Goal: Task Accomplishment & Management: Manage account settings

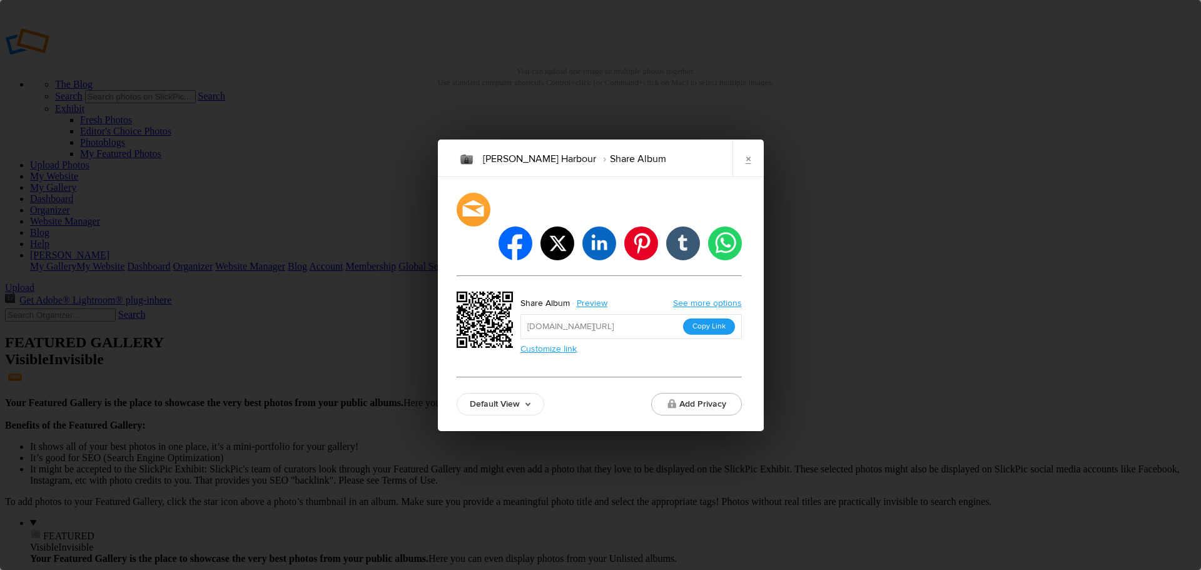
click at [713, 318] on button "Copy Link" at bounding box center [709, 326] width 52 height 16
click at [752, 177] on link "×" at bounding box center [748, 158] width 31 height 38
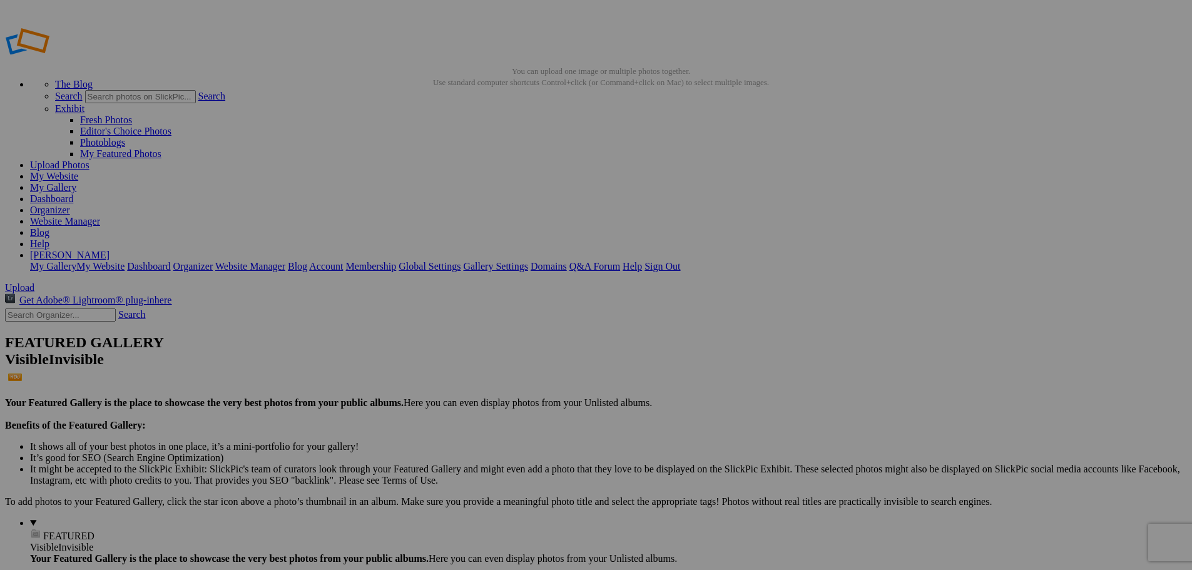
type input "Northside Bizarra 2025"
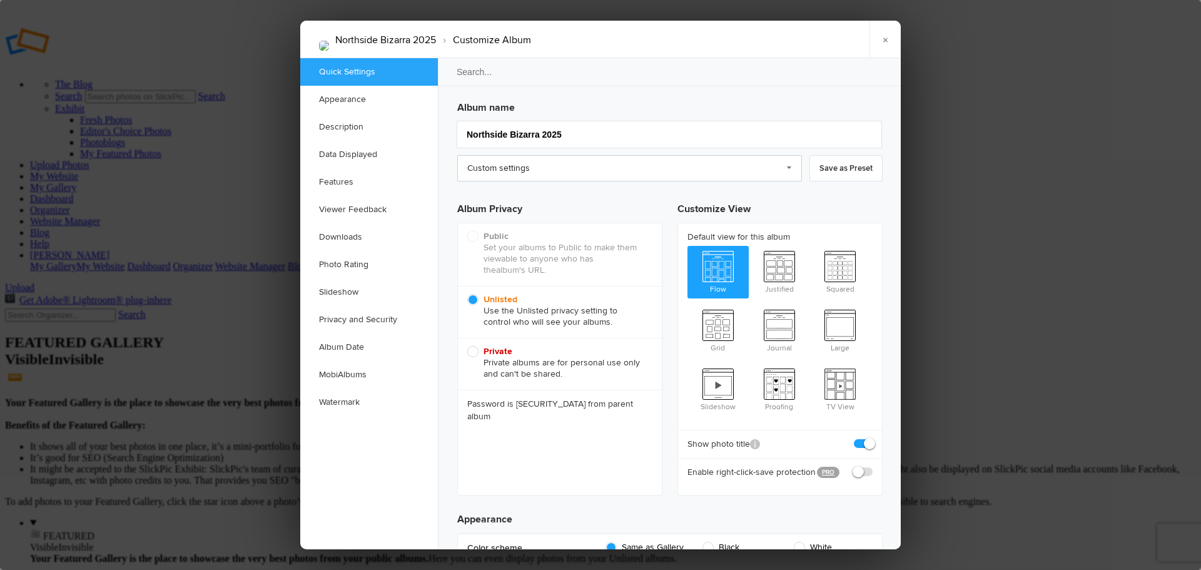
click at [688, 162] on link "Custom settings" at bounding box center [629, 168] width 345 height 26
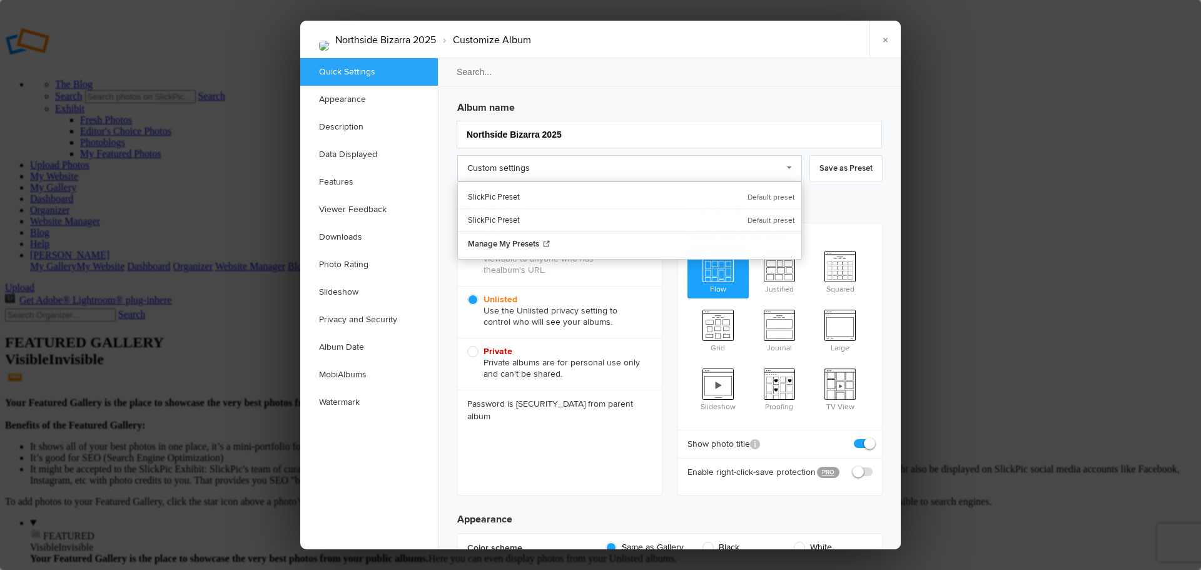
click at [688, 162] on link "Custom settings" at bounding box center [629, 168] width 345 height 26
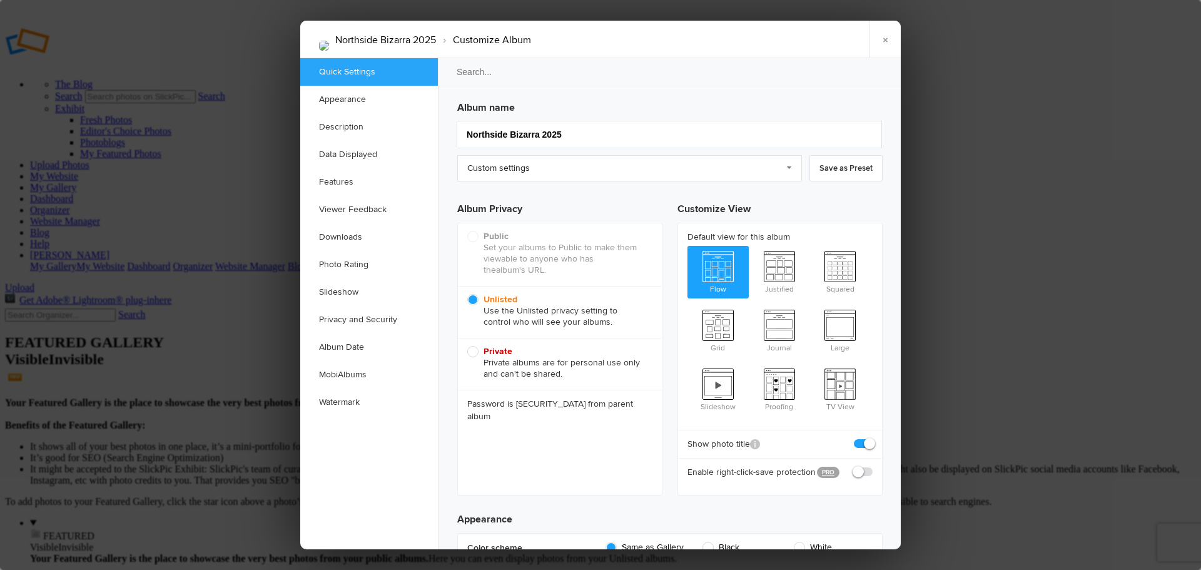
click at [582, 402] on div "Public (Recommended) Set your albums to Public to make them viewable to anyone …" at bounding box center [559, 359] width 205 height 273
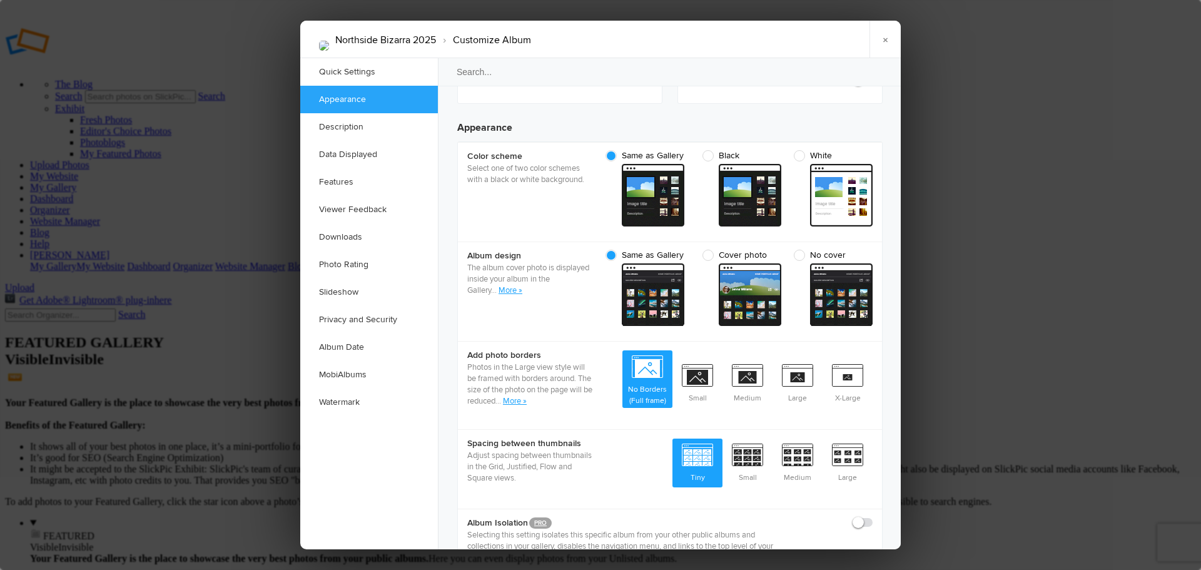
scroll to position [438, 0]
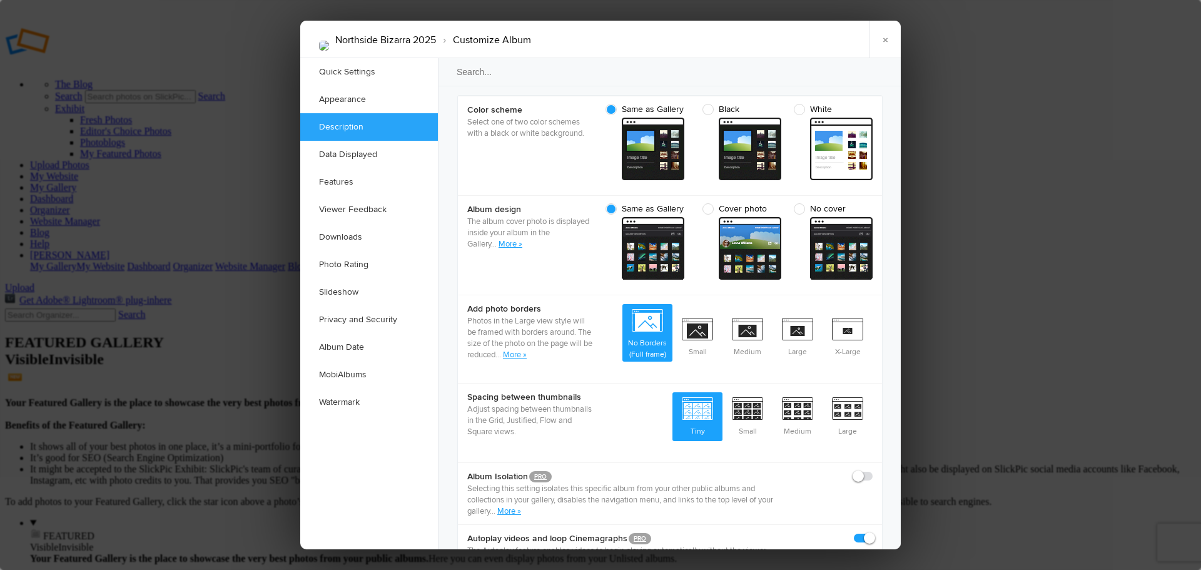
click at [705, 203] on span "Cover photo" at bounding box center [738, 208] width 73 height 11
click at [781, 203] on input "Cover photo cover From gallery - dark" at bounding box center [781, 203] width 1 height 1
radio input "true"
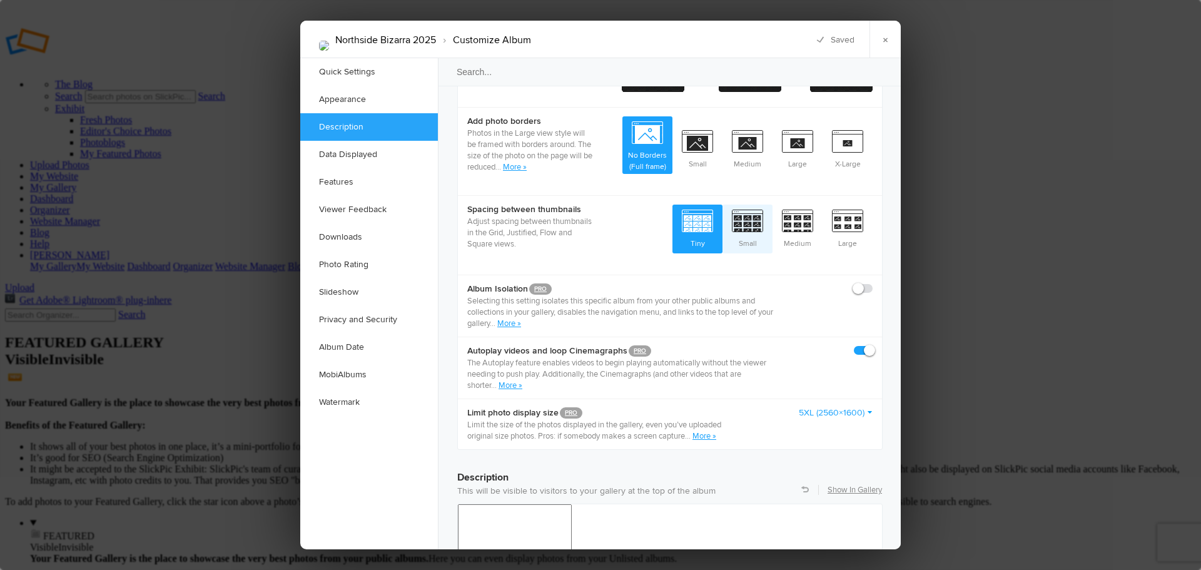
click at [755, 208] on span "Small" at bounding box center [748, 228] width 50 height 46
click at [772, 205] on input "Small" at bounding box center [772, 204] width 1 height 1
radio input "true"
click at [873, 283] on span at bounding box center [873, 283] width 0 height 0
click at [872, 282] on input "checkbox" at bounding box center [872, 282] width 1 height 1
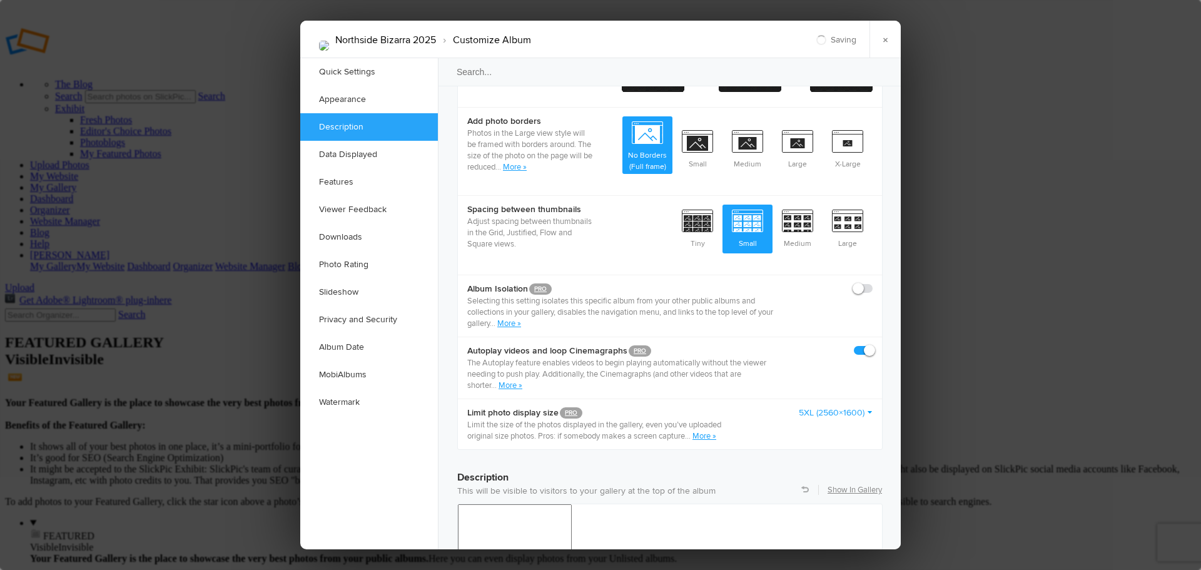
checkbox input "true"
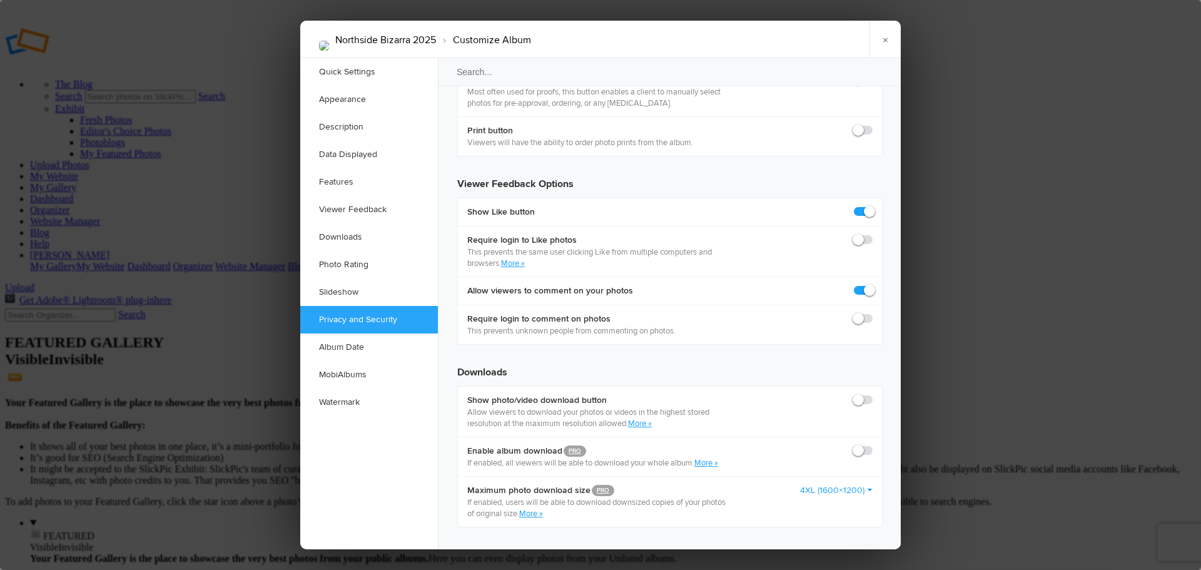
scroll to position [2315, 0]
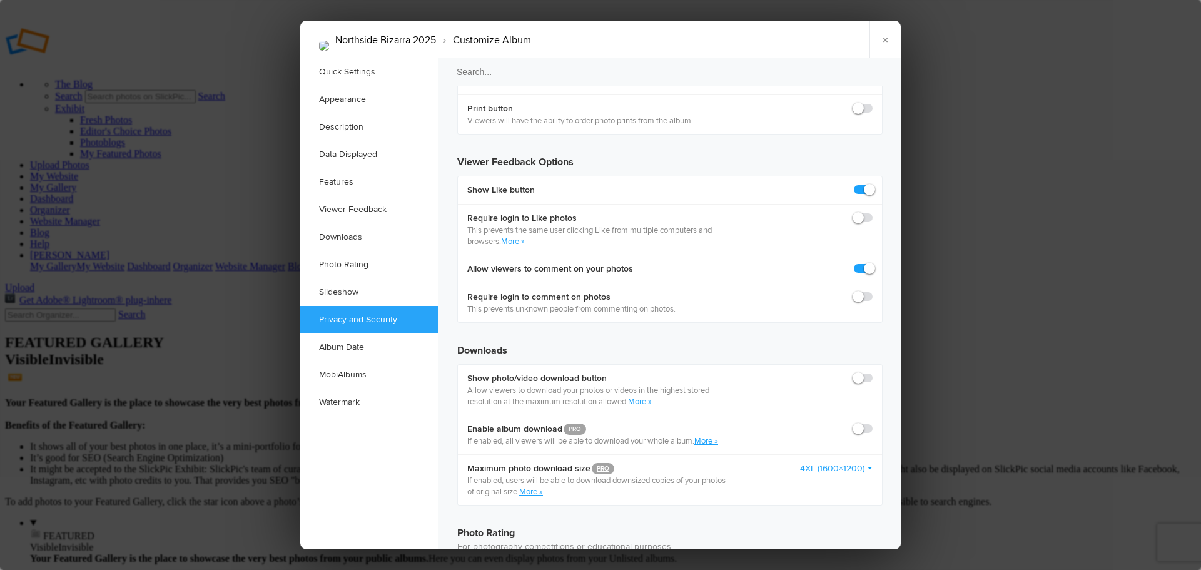
click at [885, 46] on link "×" at bounding box center [885, 40] width 31 height 38
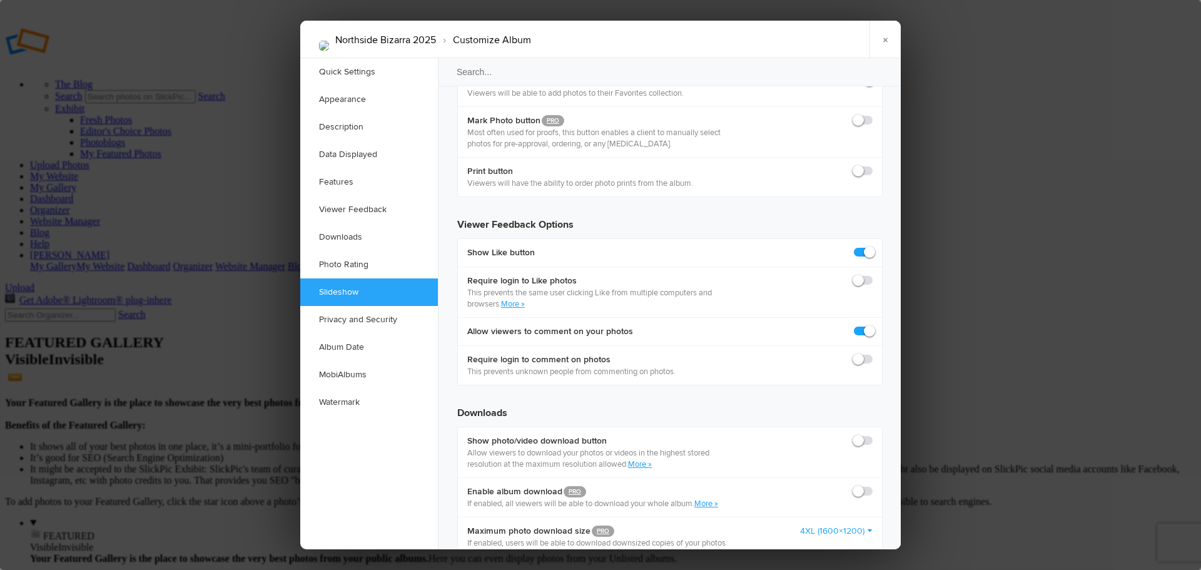
scroll to position [1814, 0]
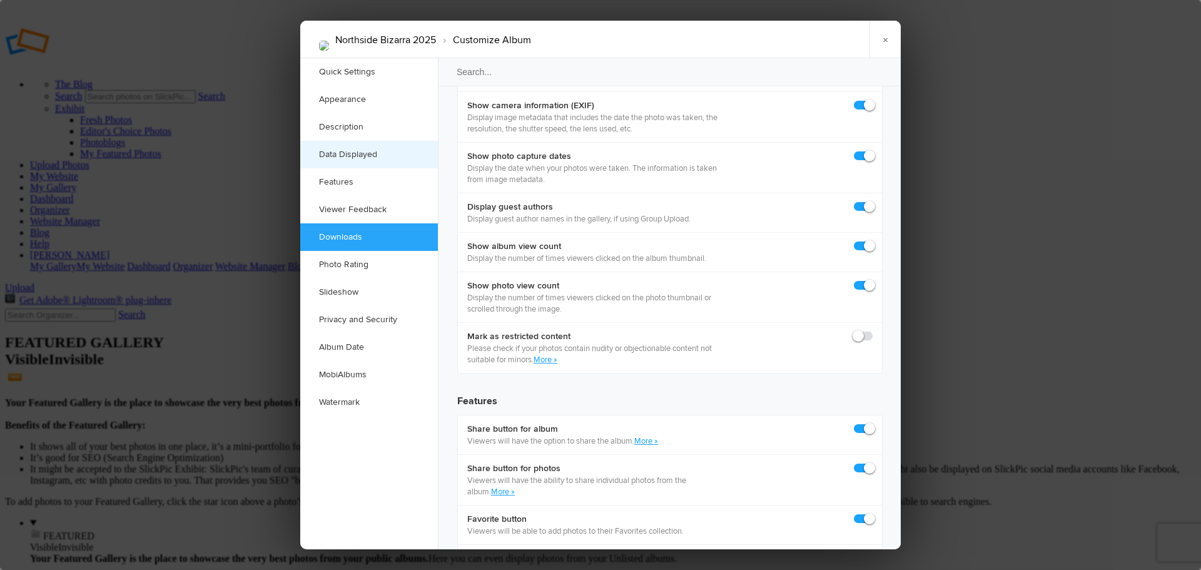
click at [362, 154] on link "Data Displayed" at bounding box center [369, 155] width 138 height 28
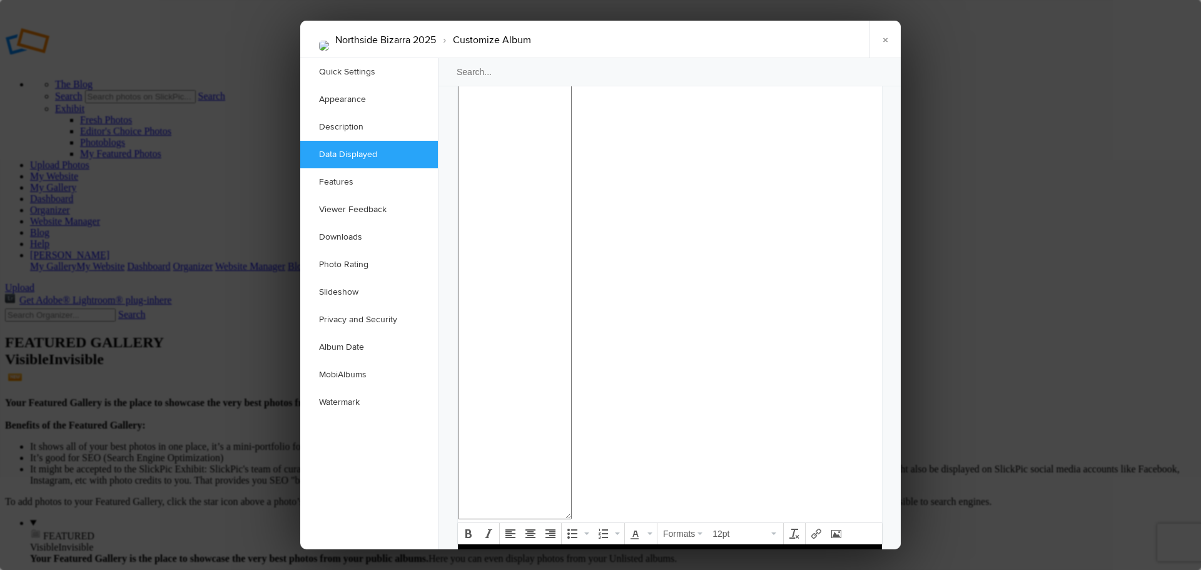
scroll to position [1269, 0]
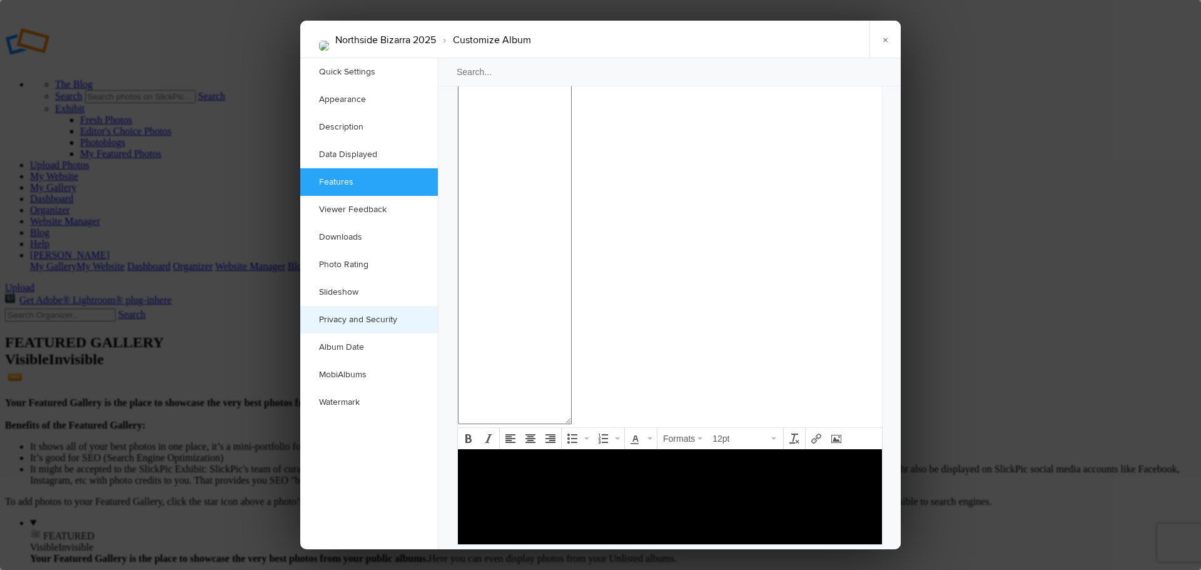
click at [370, 321] on link "Privacy and Security" at bounding box center [369, 320] width 138 height 28
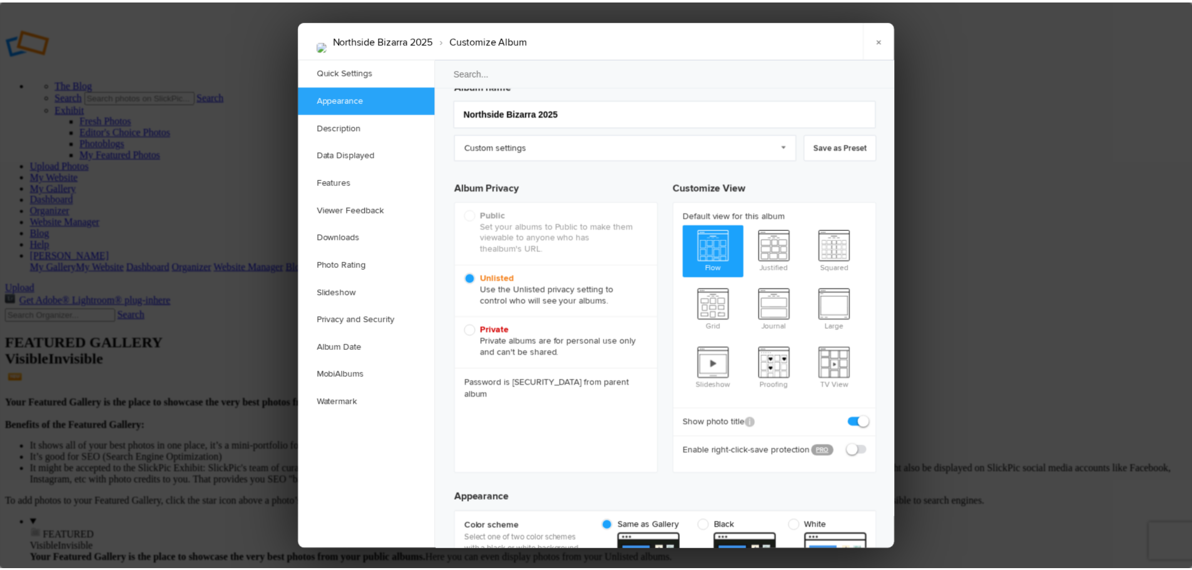
scroll to position [0, 0]
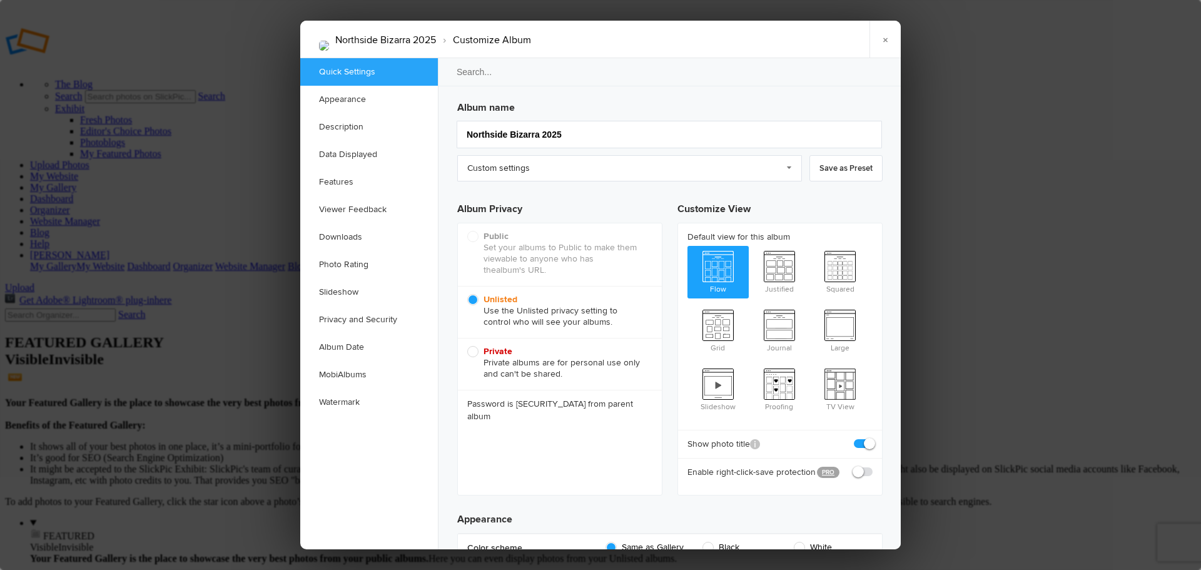
drag, startPoint x: 892, startPoint y: 40, endPoint x: 434, endPoint y: 149, distance: 470.7
click at [892, 40] on link "×" at bounding box center [885, 40] width 31 height 38
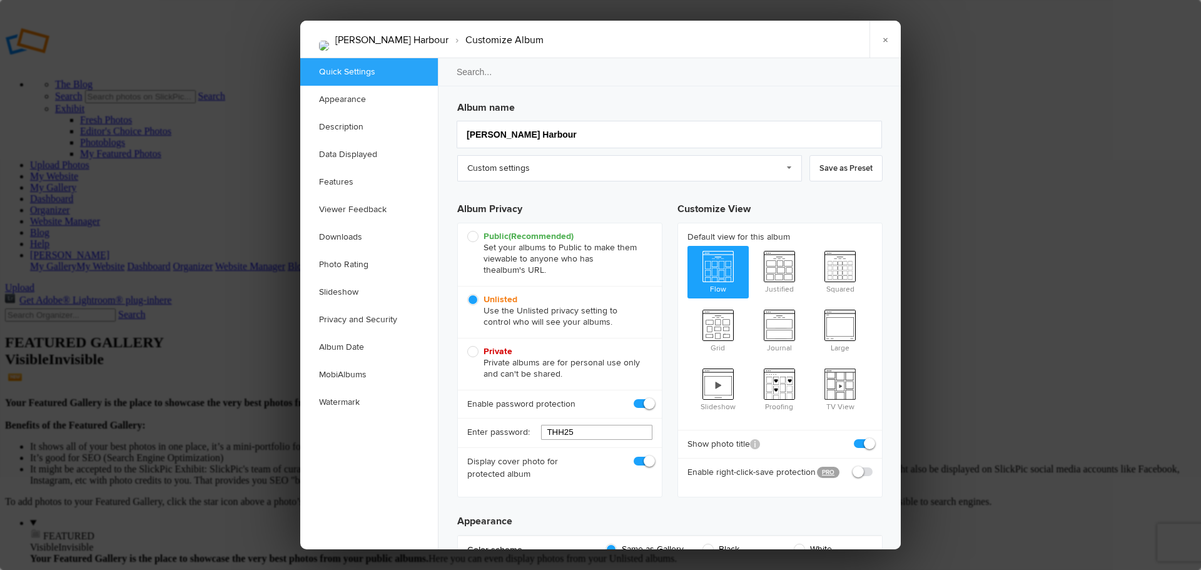
drag, startPoint x: 621, startPoint y: 433, endPoint x: 530, endPoint y: 431, distance: 90.7
click at [530, 432] on div "Enter password: THH25" at bounding box center [560, 432] width 204 height 29
click at [887, 38] on link "×" at bounding box center [885, 40] width 31 height 38
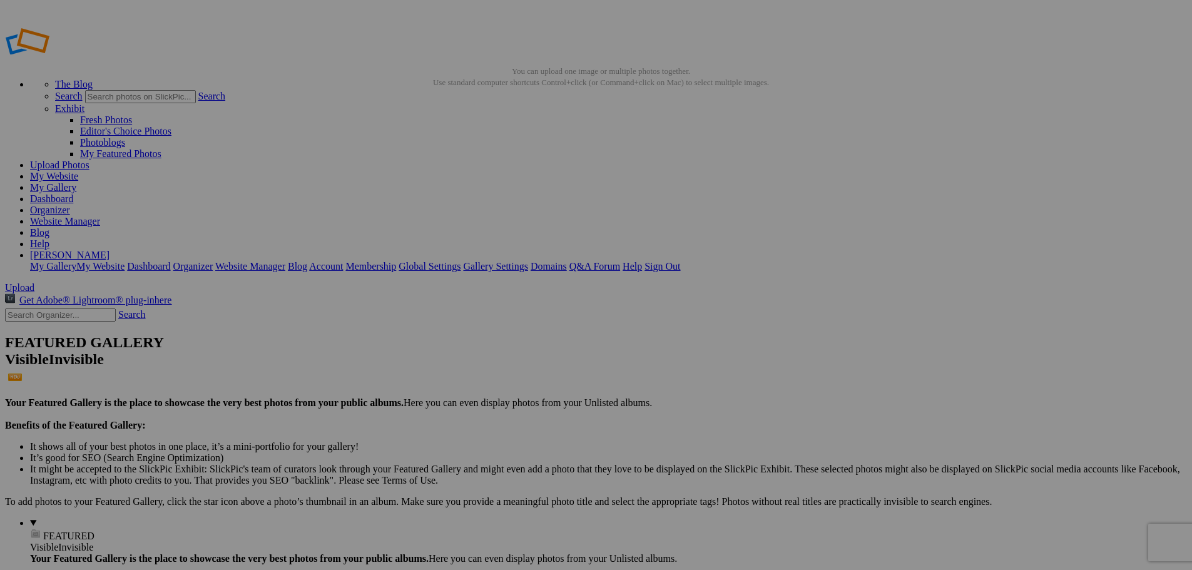
drag, startPoint x: 686, startPoint y: 186, endPoint x: 59, endPoint y: 408, distance: 664.4
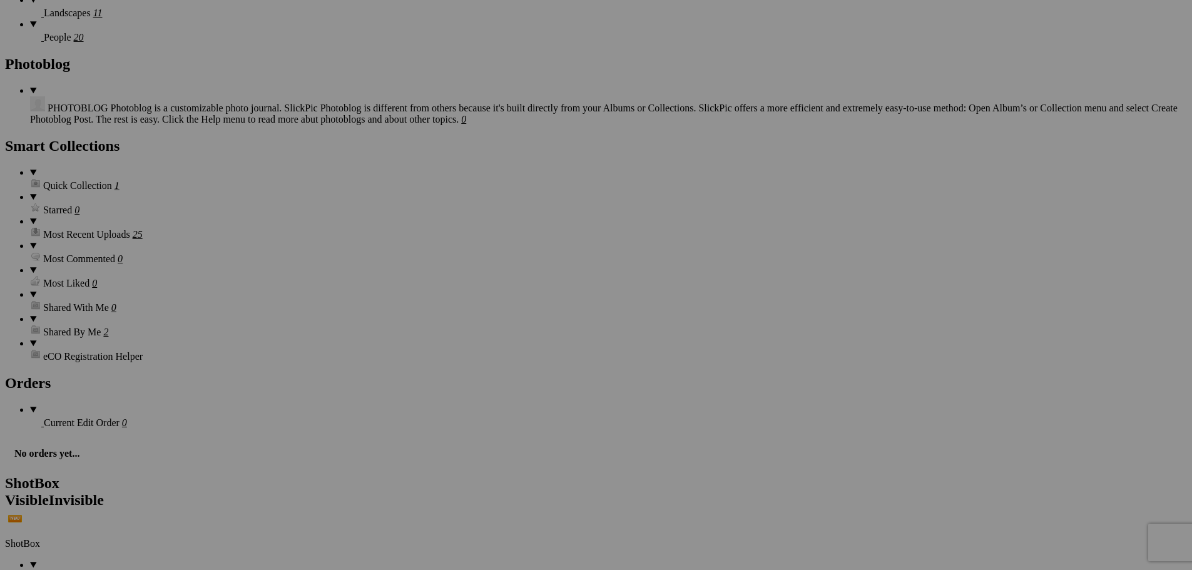
scroll to position [1564, 0]
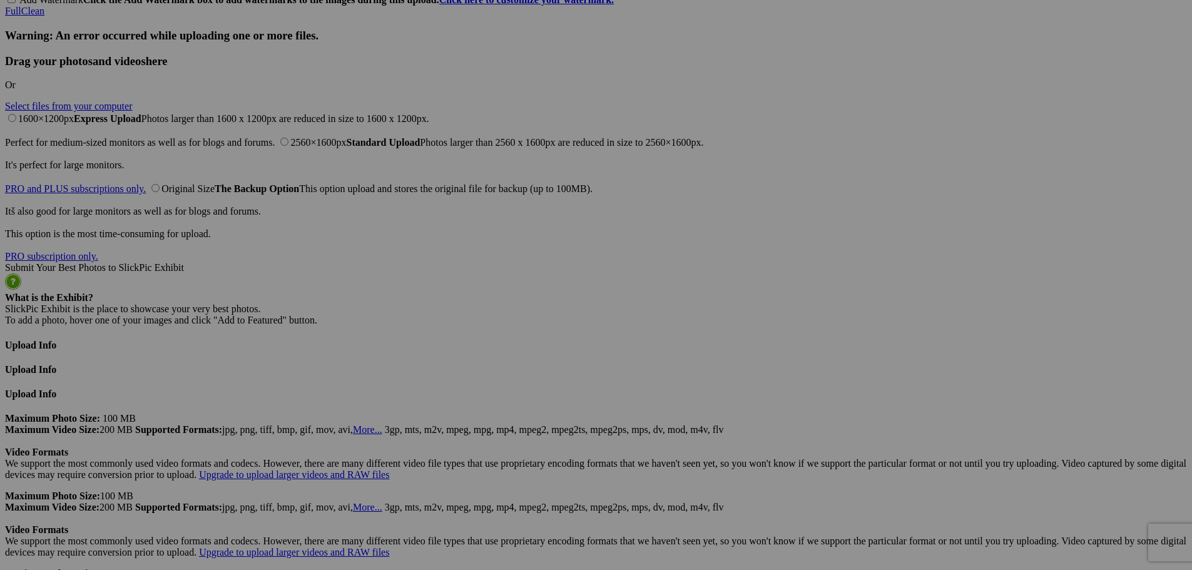
scroll to position [3065, 0]
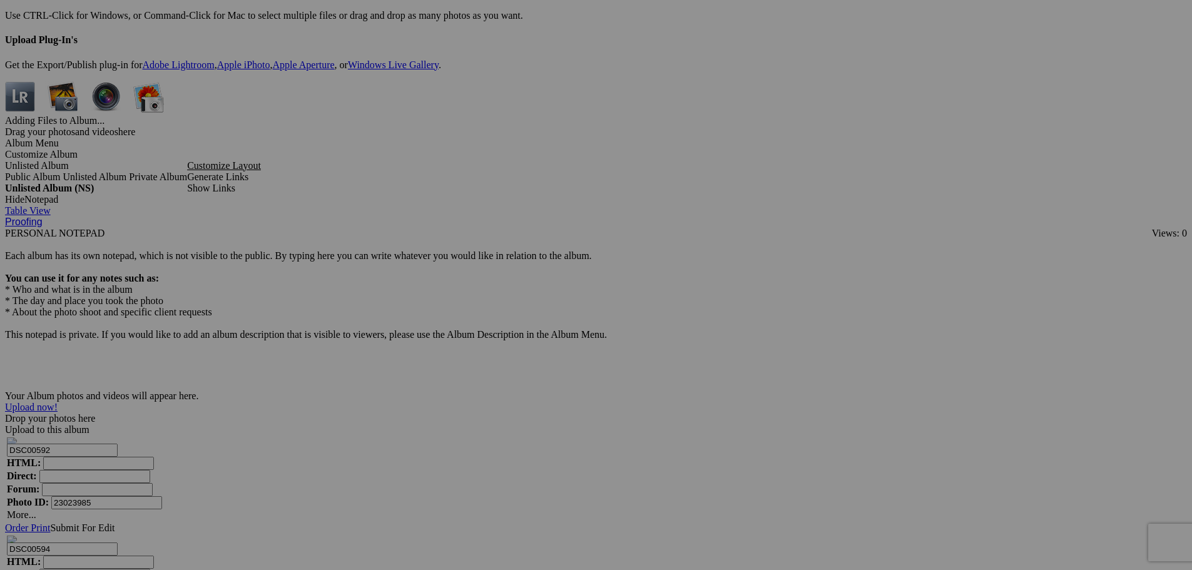
scroll to position [3753, 0]
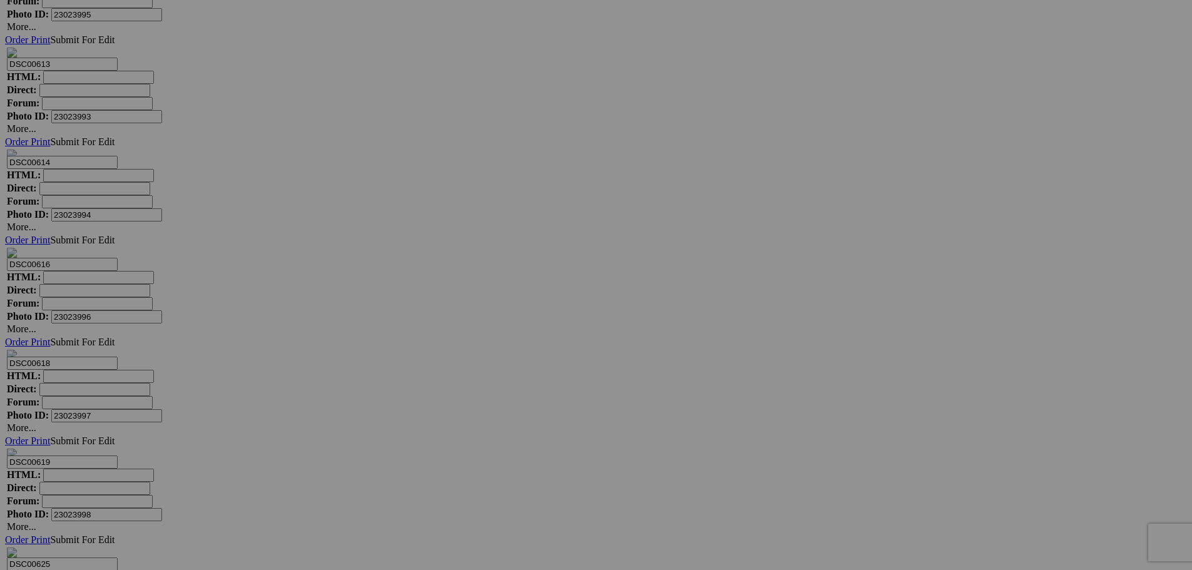
scroll to position [5317, 0]
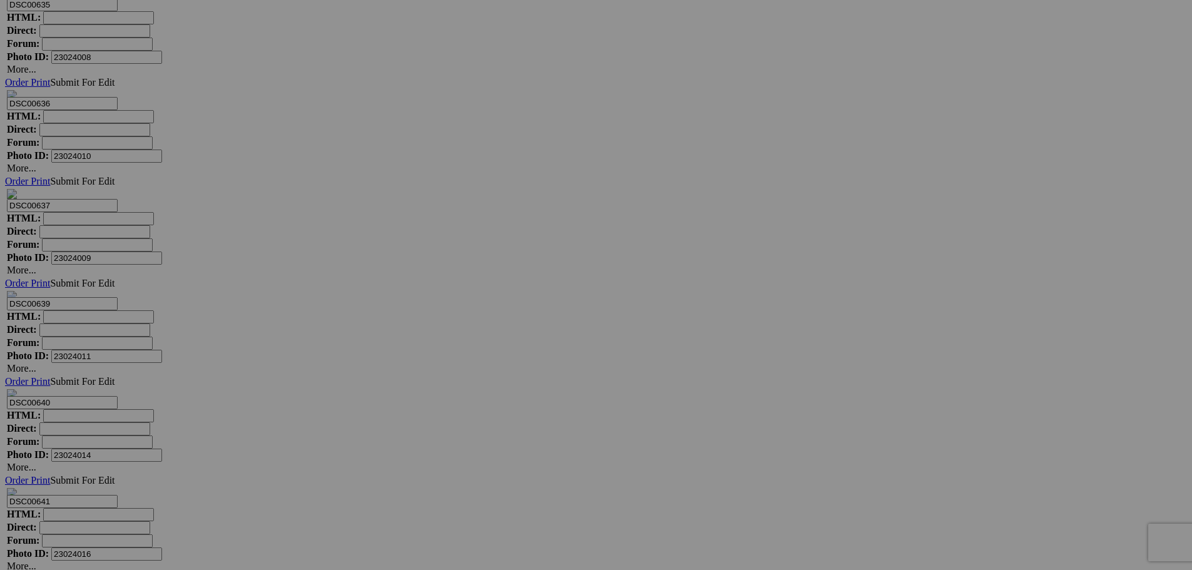
scroll to position [6756, 0]
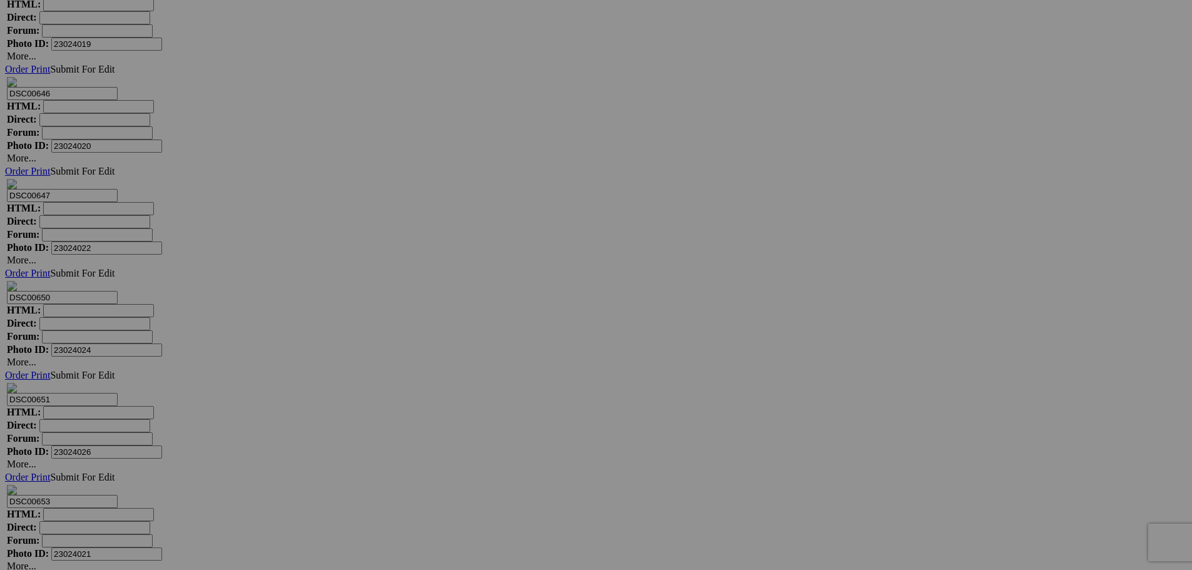
scroll to position [7569, 0]
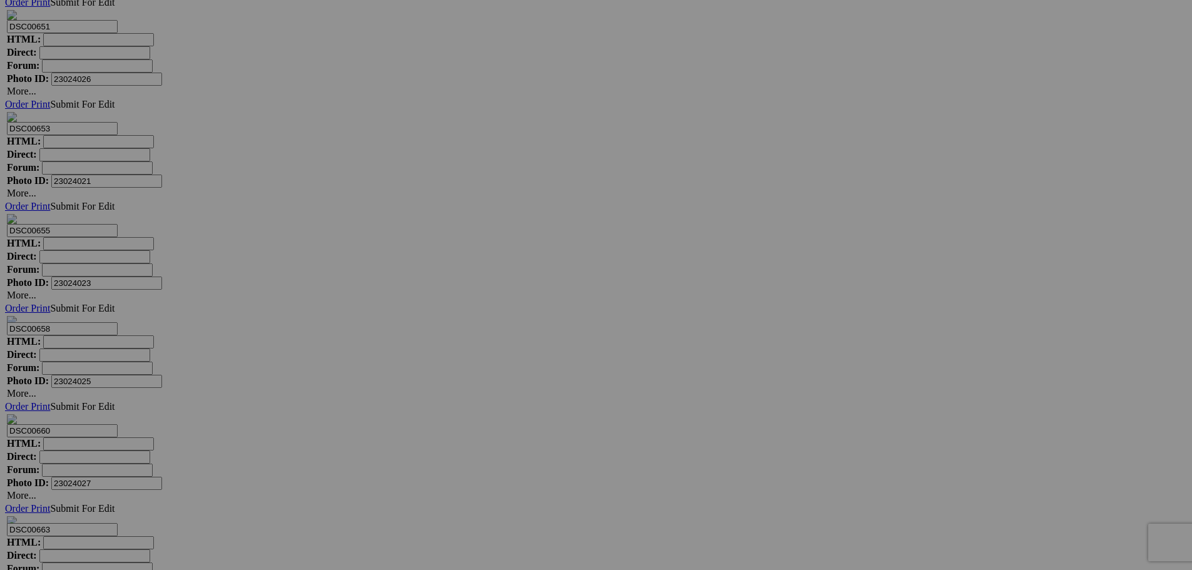
scroll to position [7944, 0]
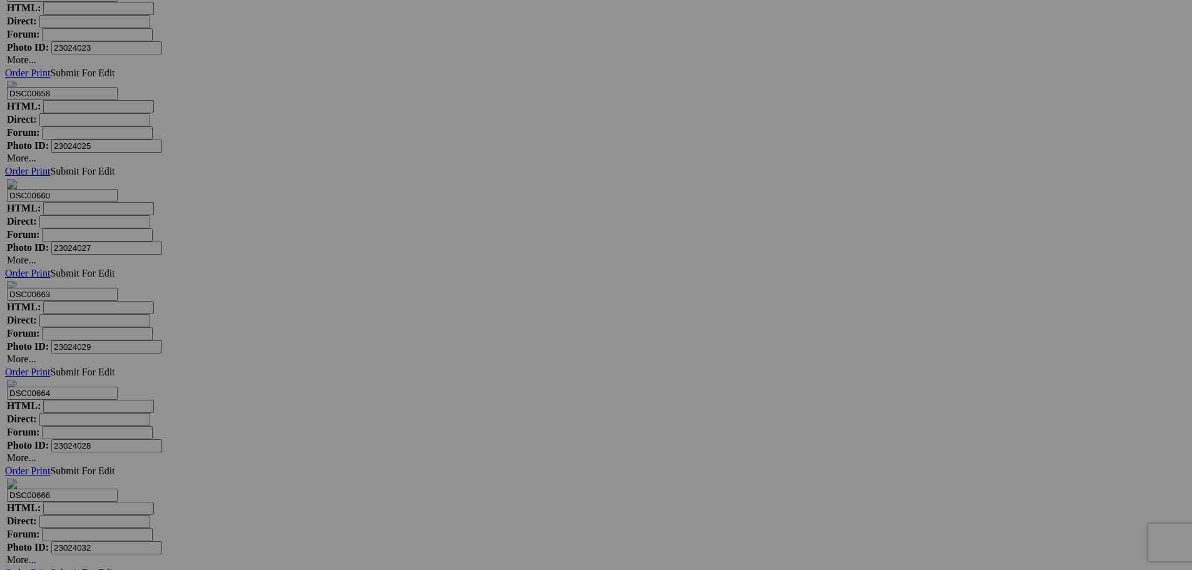
scroll to position [8195, 0]
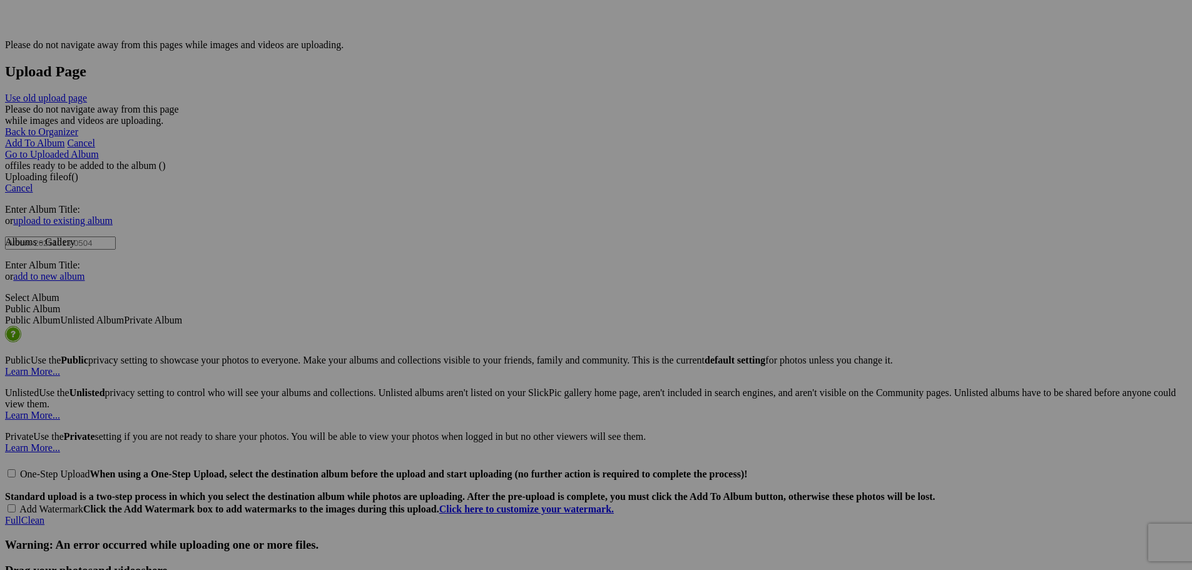
scroll to position [2685, 0]
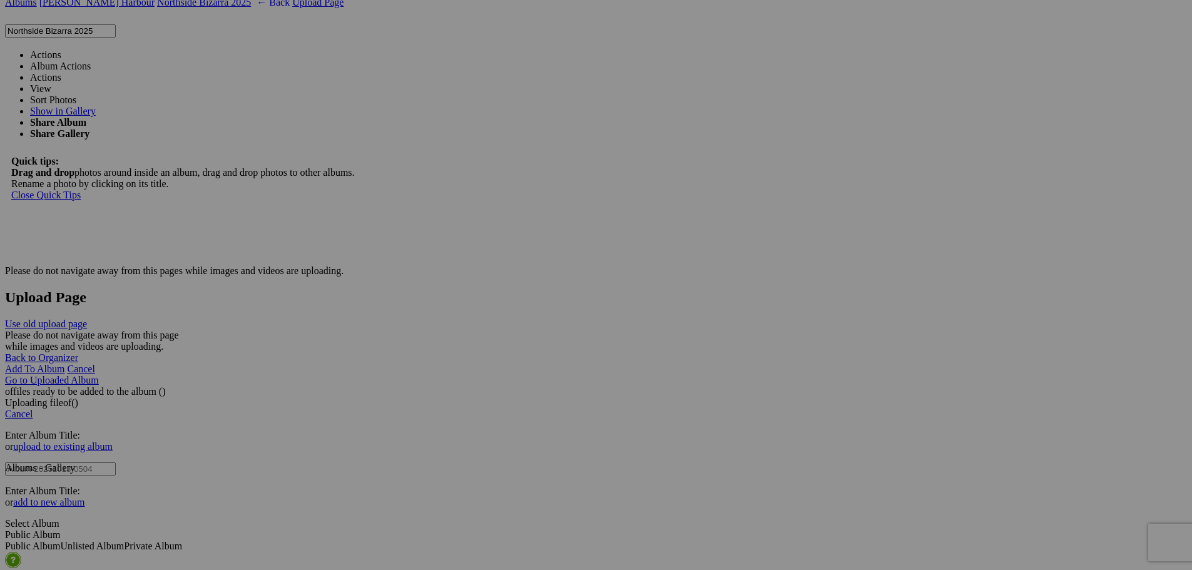
scroll to position [2060, 0]
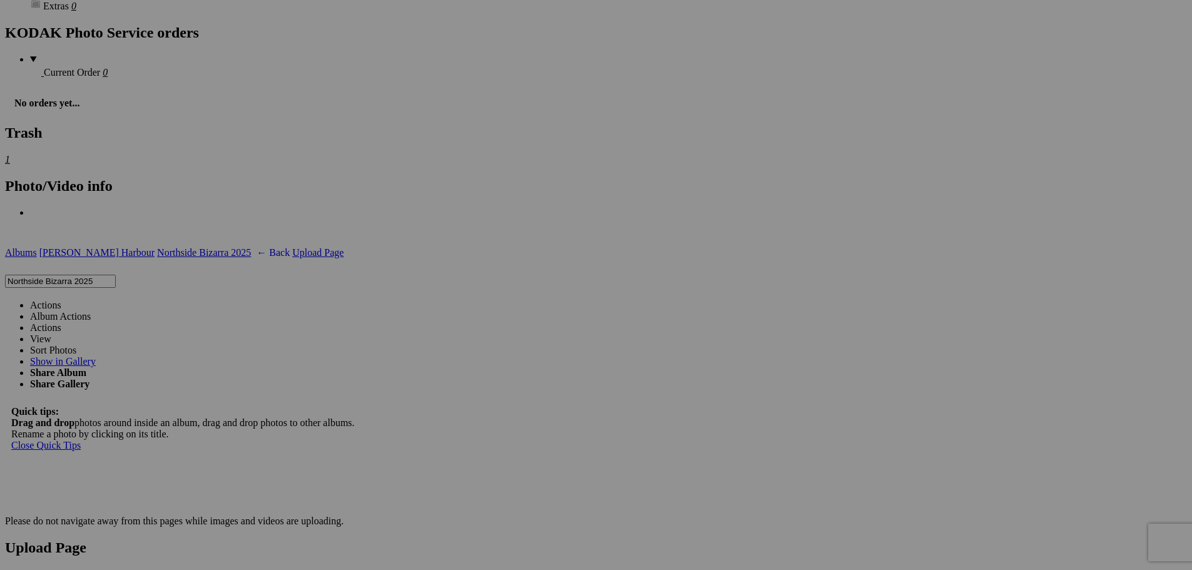
drag, startPoint x: 378, startPoint y: 306, endPoint x: 425, endPoint y: 340, distance: 58.3
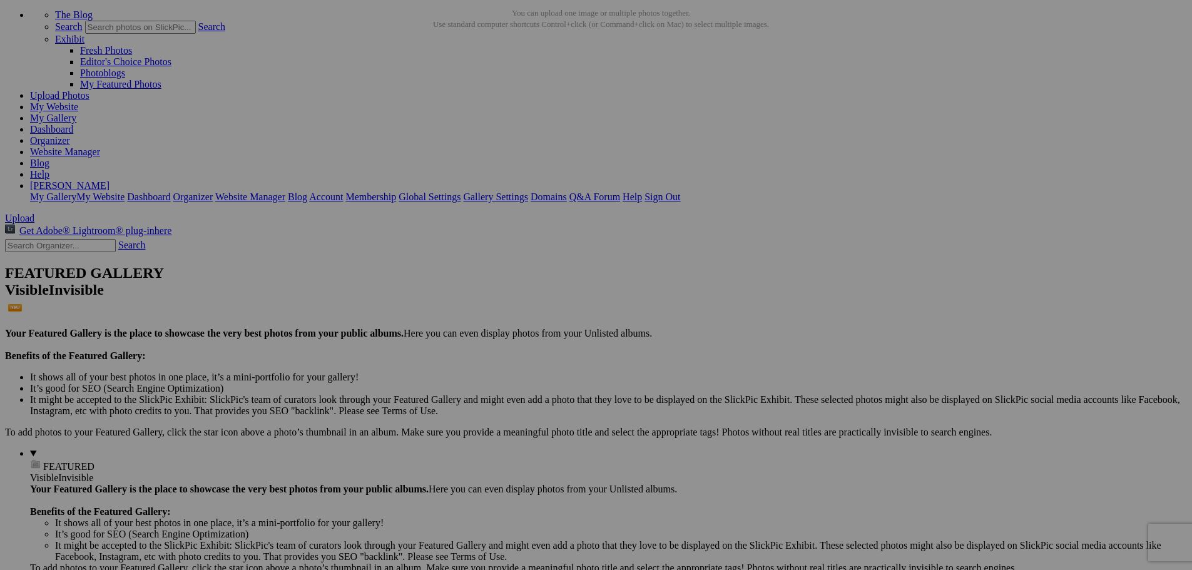
scroll to position [0, 0]
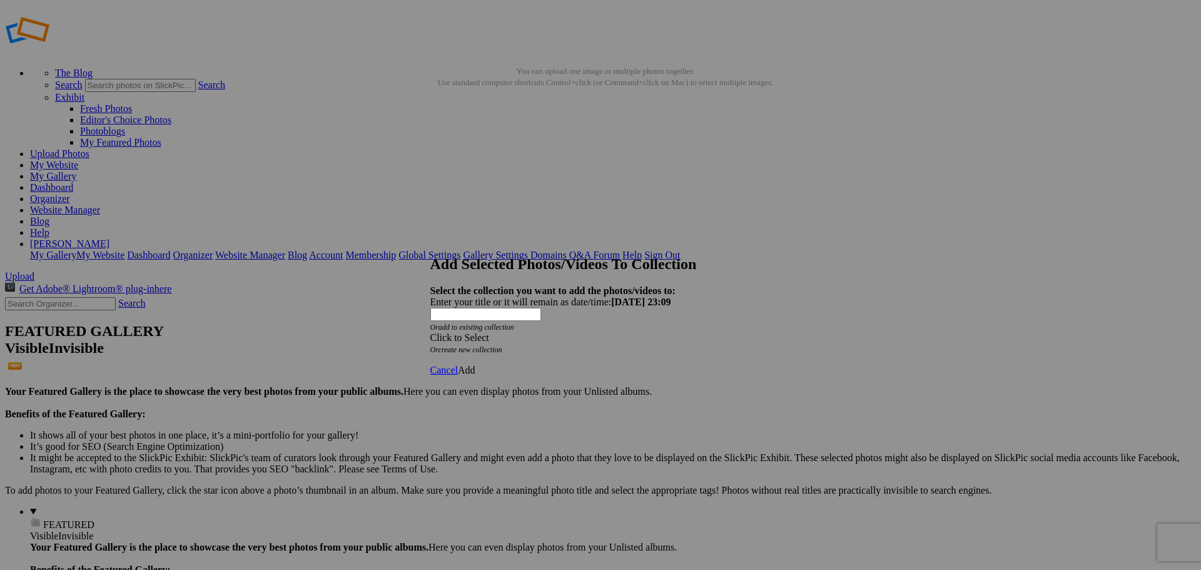
click at [581, 332] on div "Click to Select" at bounding box center [596, 337] width 332 height 11
click at [487, 338] on link "Events" at bounding box center [498, 333] width 28 height 11
click at [475, 365] on span "Add" at bounding box center [467, 370] width 18 height 11
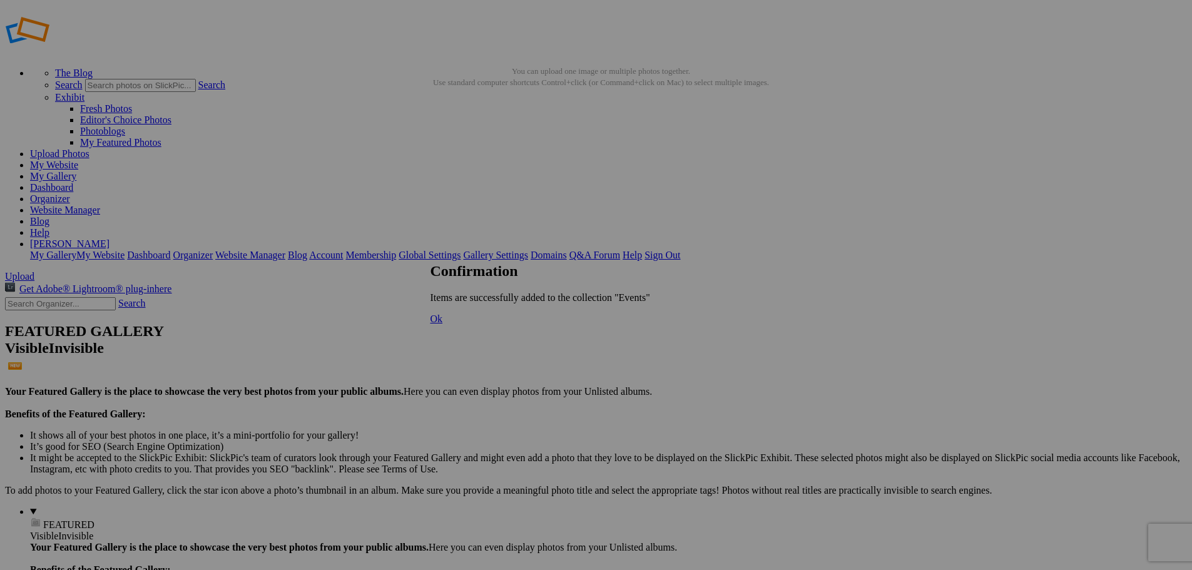
click at [443, 324] on span "Ok" at bounding box center [436, 318] width 13 height 11
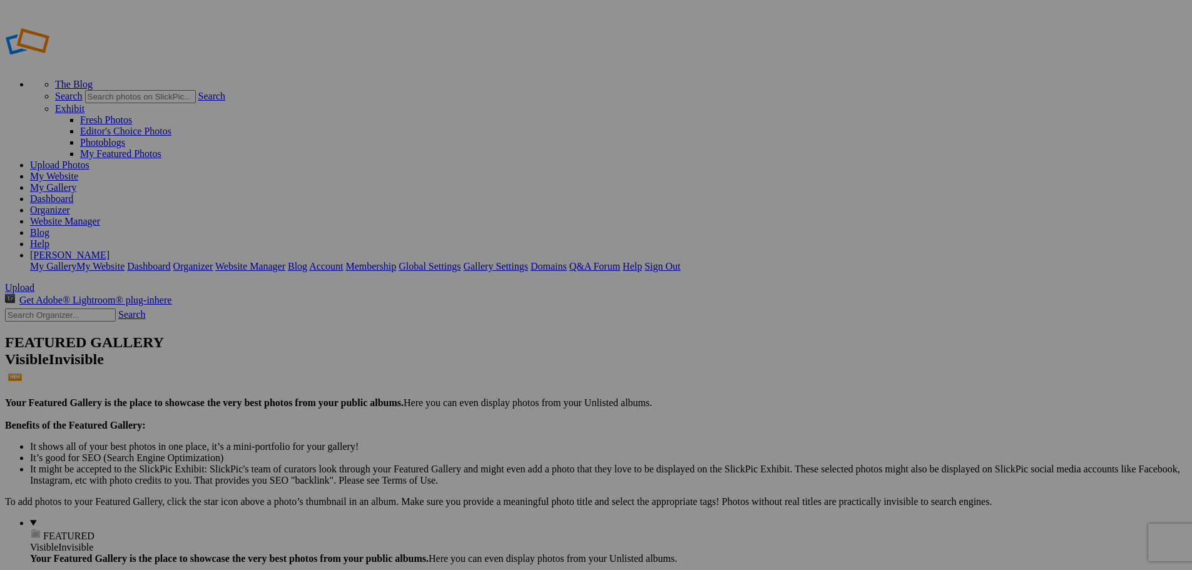
type input "2025 | Oct | True Colours"
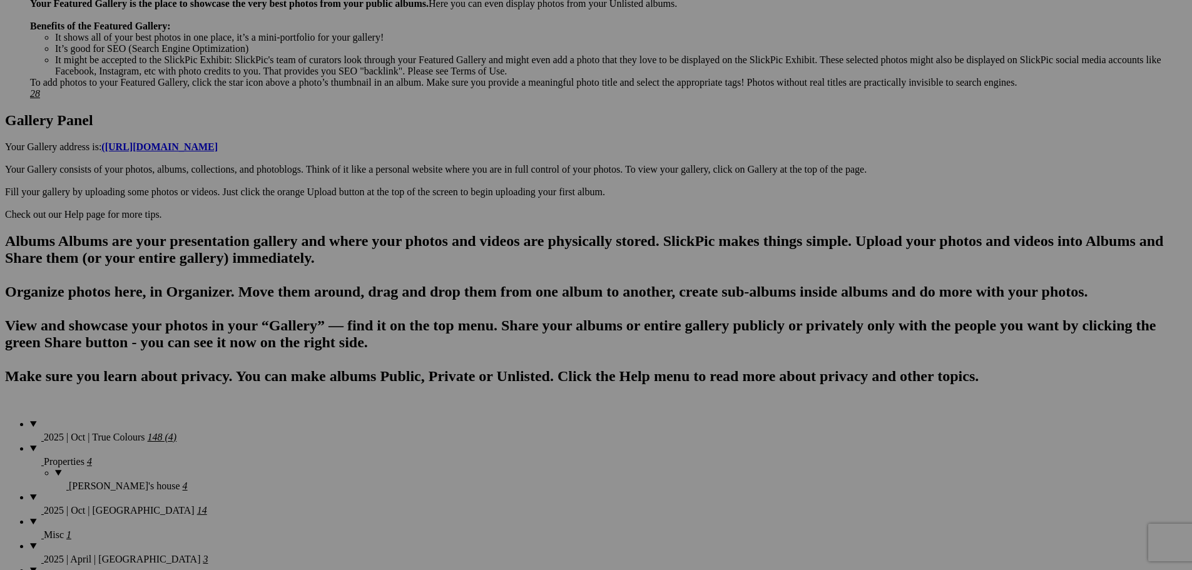
scroll to position [688, 0]
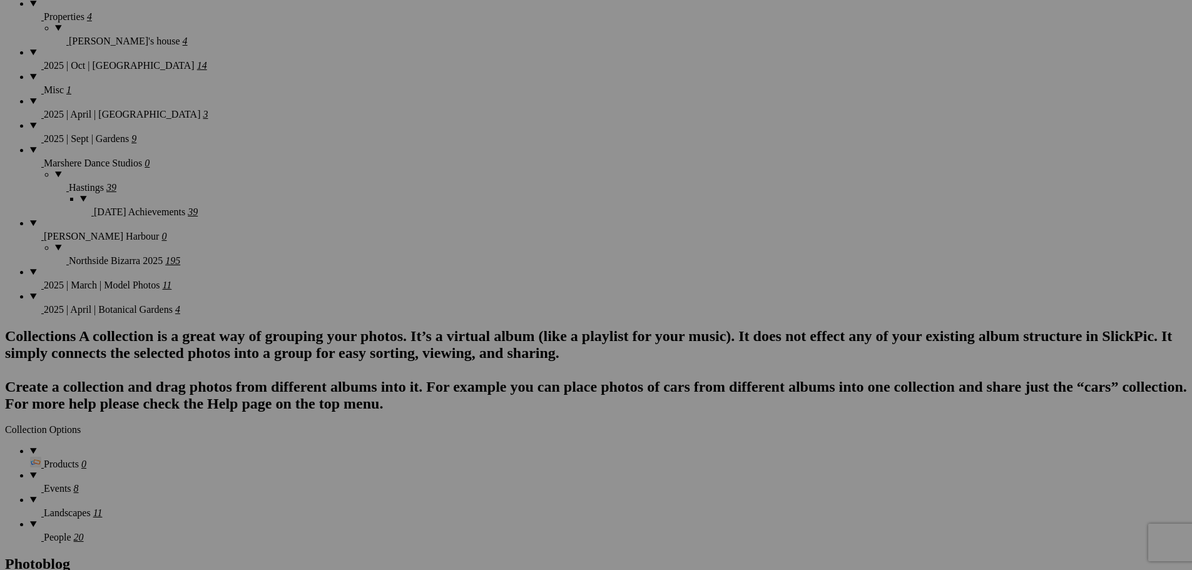
scroll to position [1001, 0]
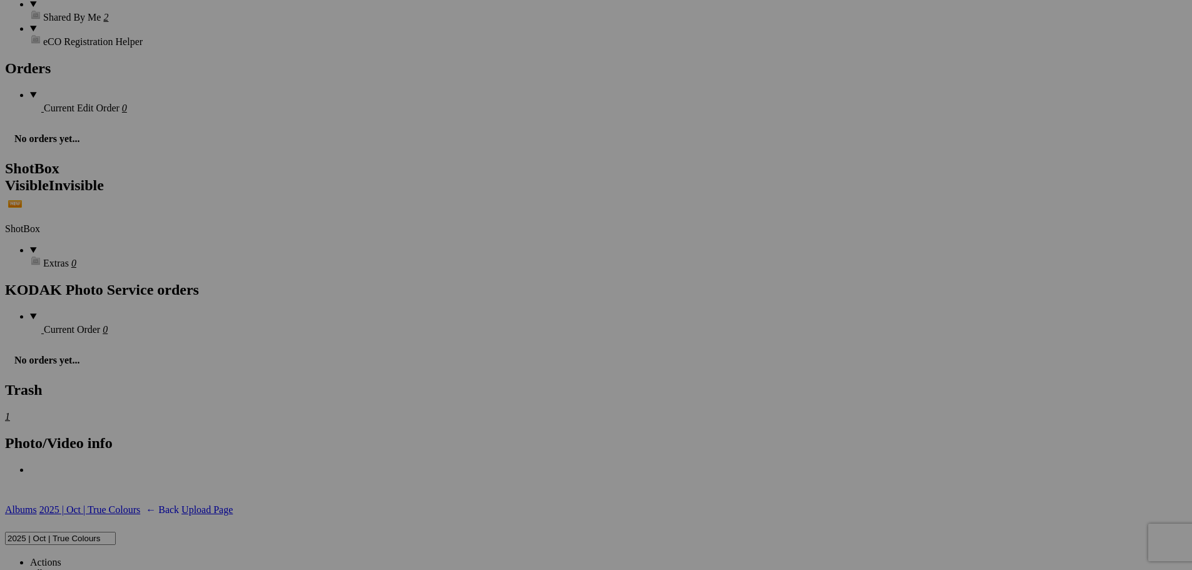
scroll to position [2064, 0]
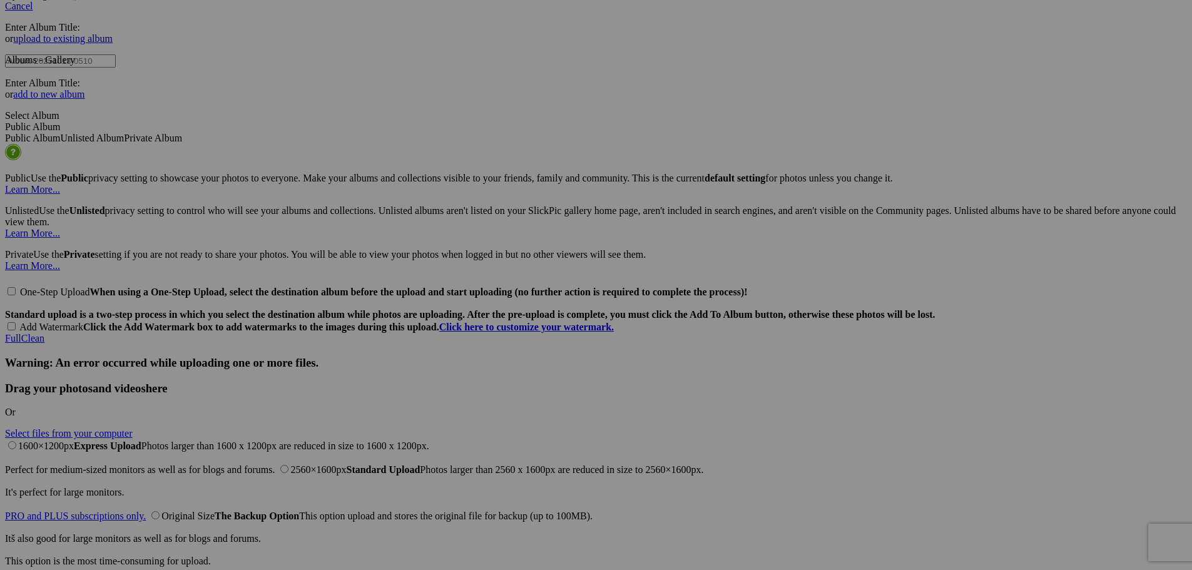
scroll to position [2752, 0]
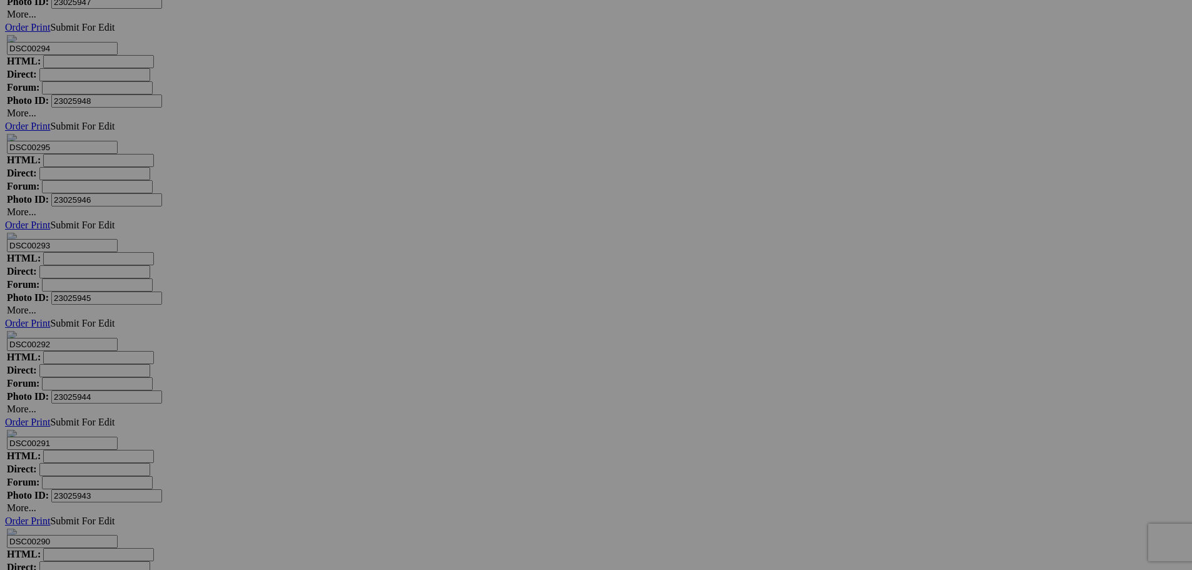
scroll to position [5192, 0]
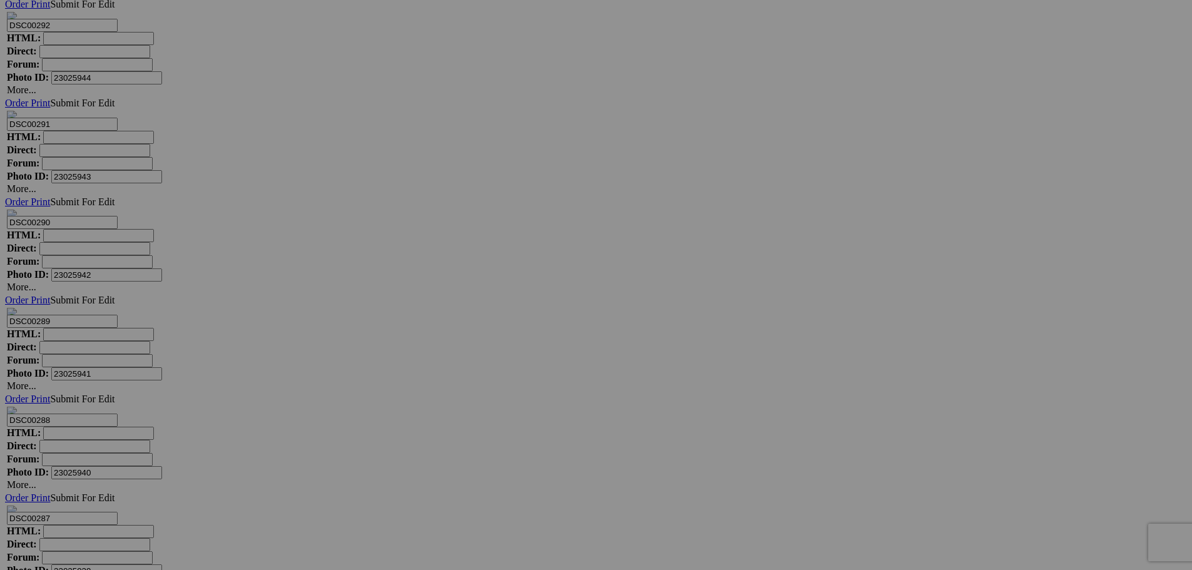
scroll to position [5442, 0]
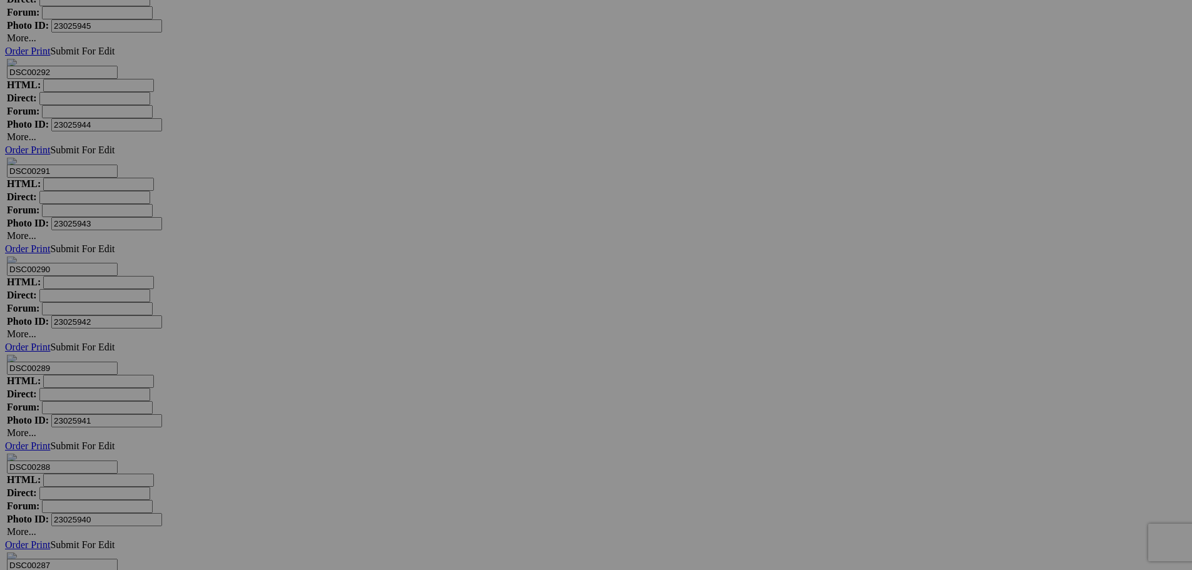
scroll to position [5380, 0]
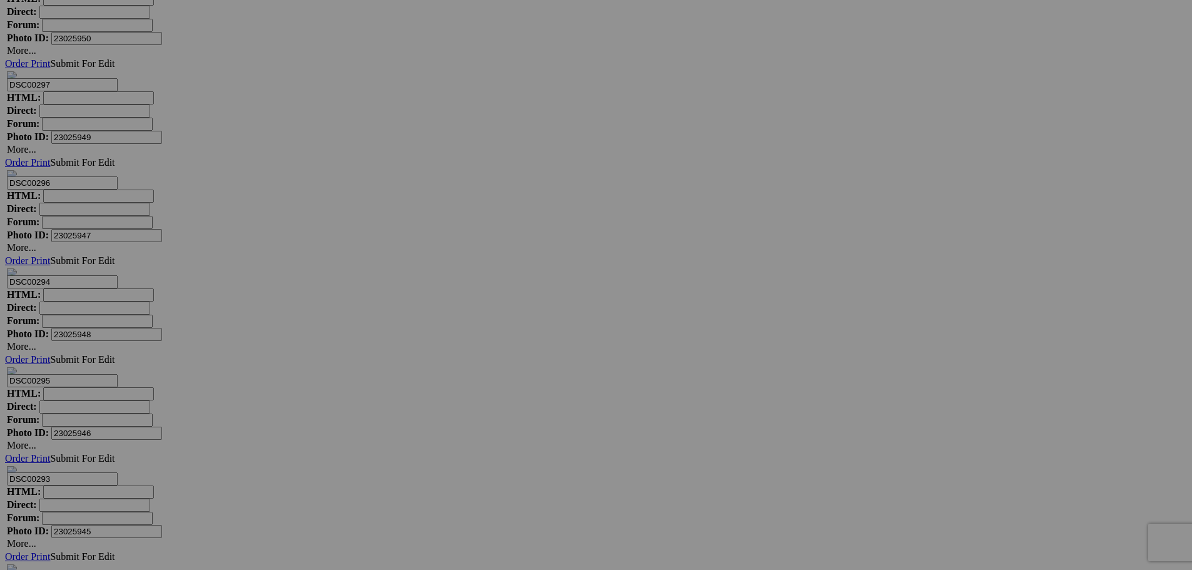
scroll to position [4817, 0]
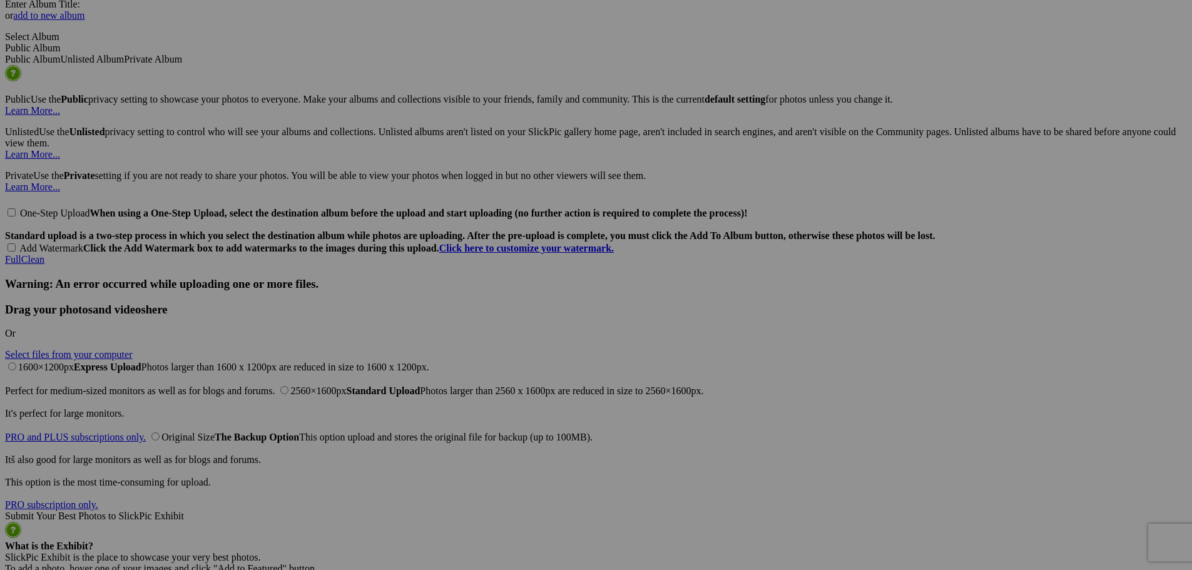
scroll to position [2627, 0]
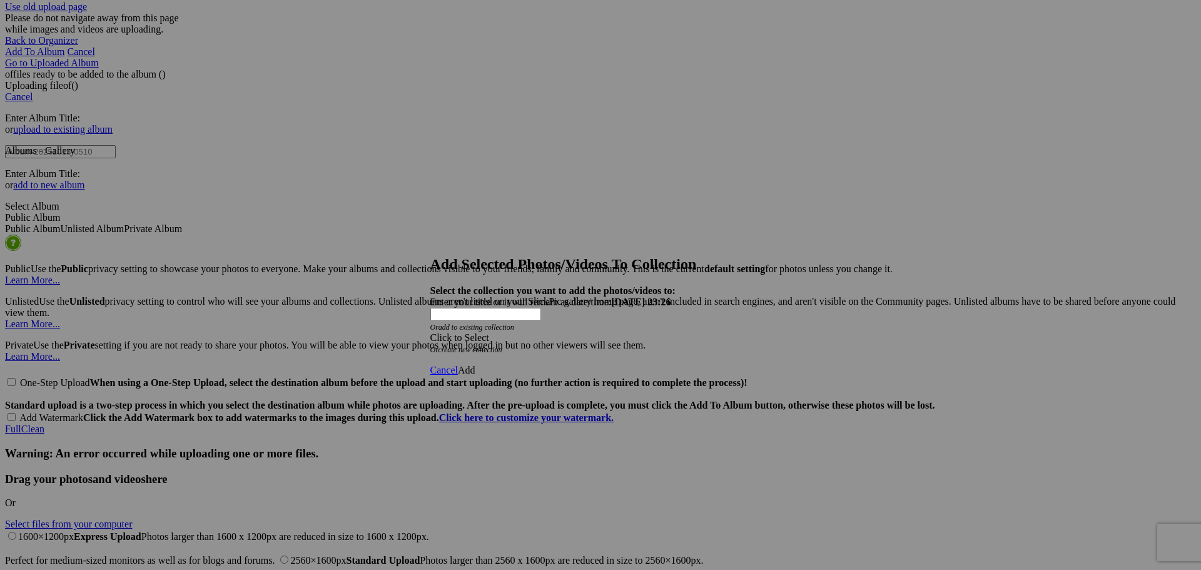
click at [529, 332] on div "Click to Select" at bounding box center [596, 337] width 332 height 11
drag, startPoint x: 488, startPoint y: 349, endPoint x: 505, endPoint y: 350, distance: 16.9
click at [488, 338] on link "Events" at bounding box center [498, 333] width 28 height 11
click at [475, 365] on span "Add" at bounding box center [467, 370] width 18 height 11
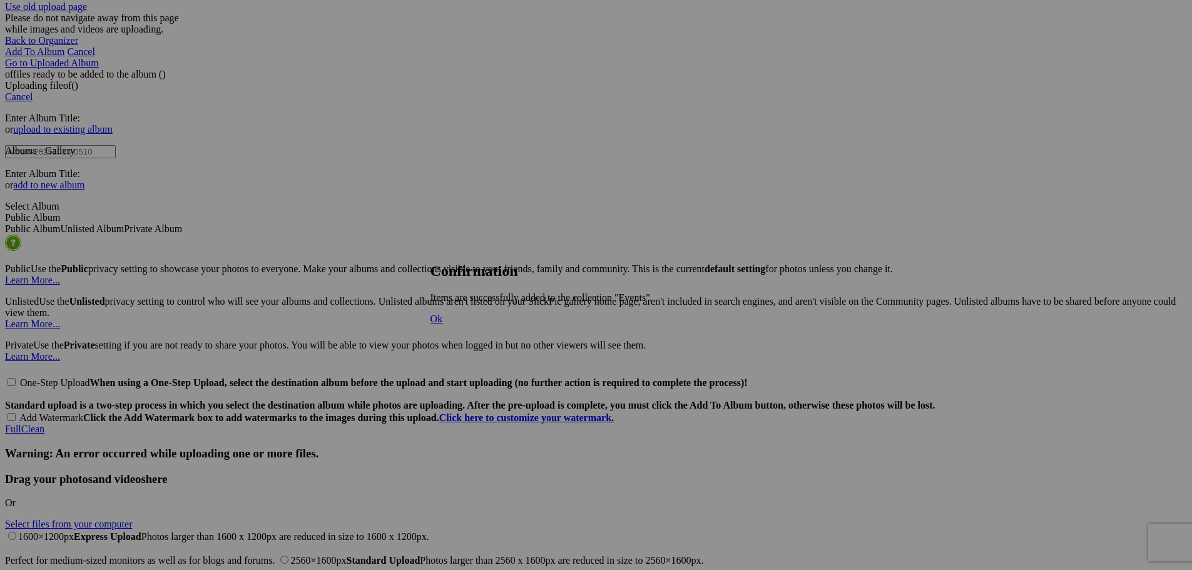
click at [443, 324] on span "Ok" at bounding box center [436, 318] width 13 height 11
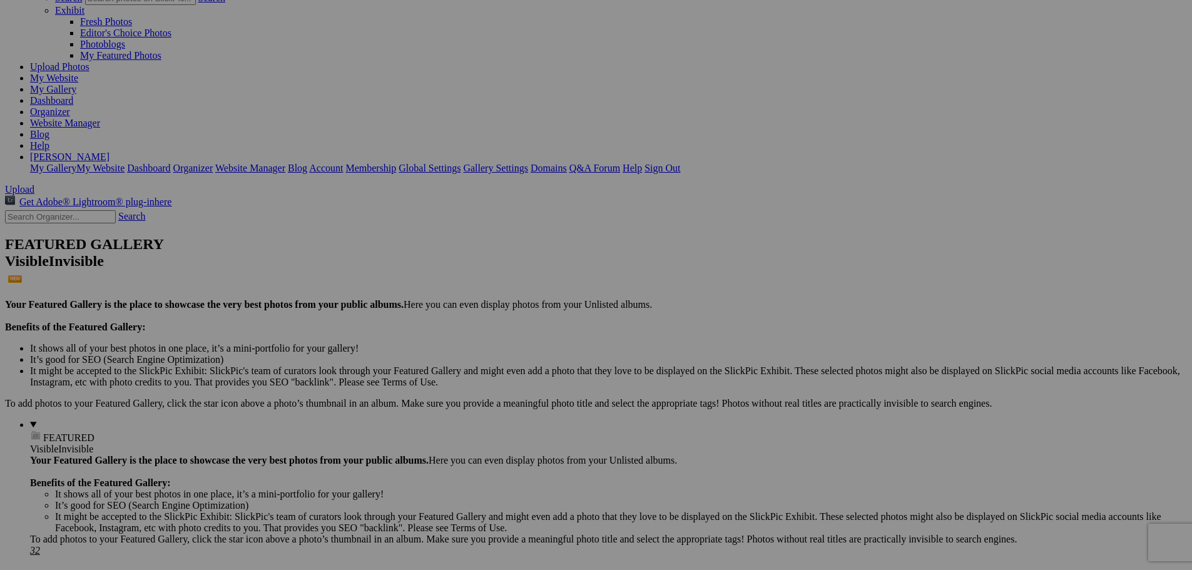
scroll to position [0, 0]
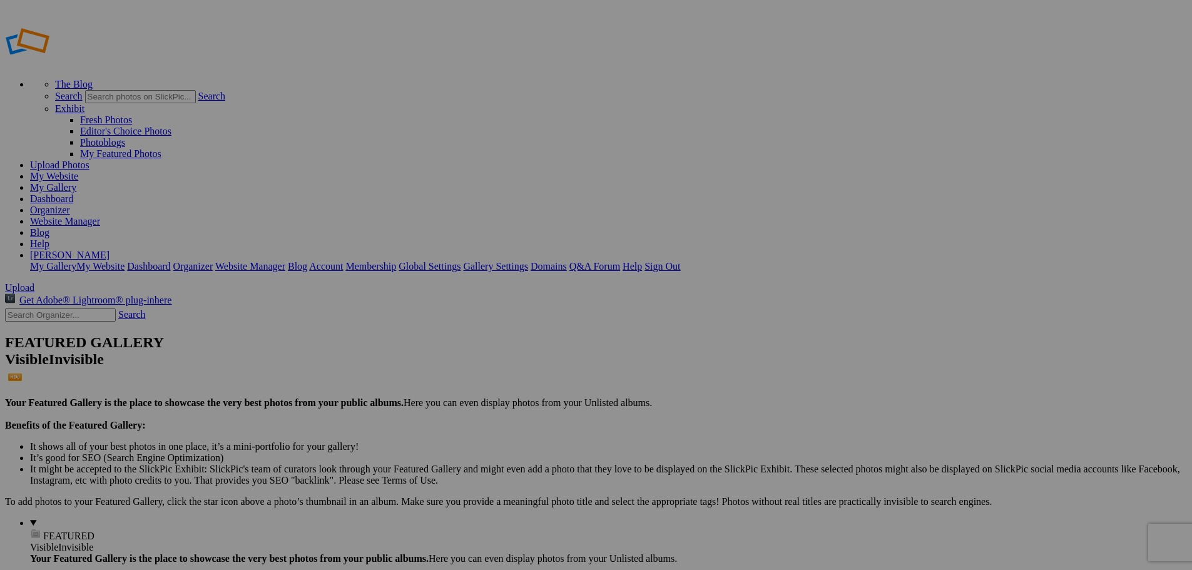
type input "Events"
click at [44, 530] on span "FEATURED" at bounding box center [68, 535] width 51 height 11
drag, startPoint x: 645, startPoint y: 209, endPoint x: 731, endPoint y: 428, distance: 235.1
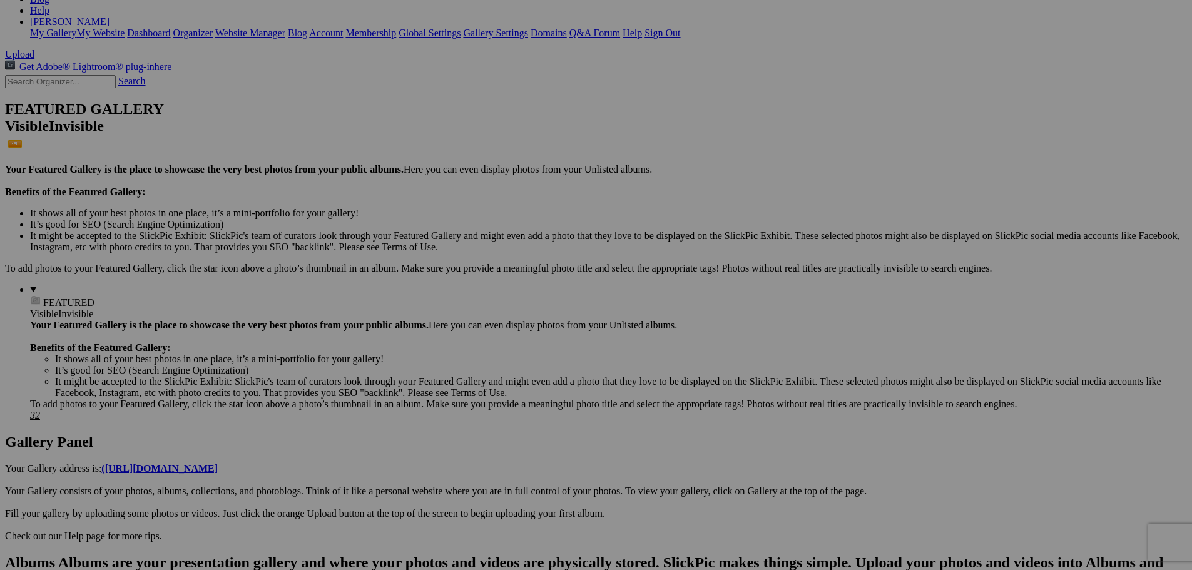
scroll to position [250, 0]
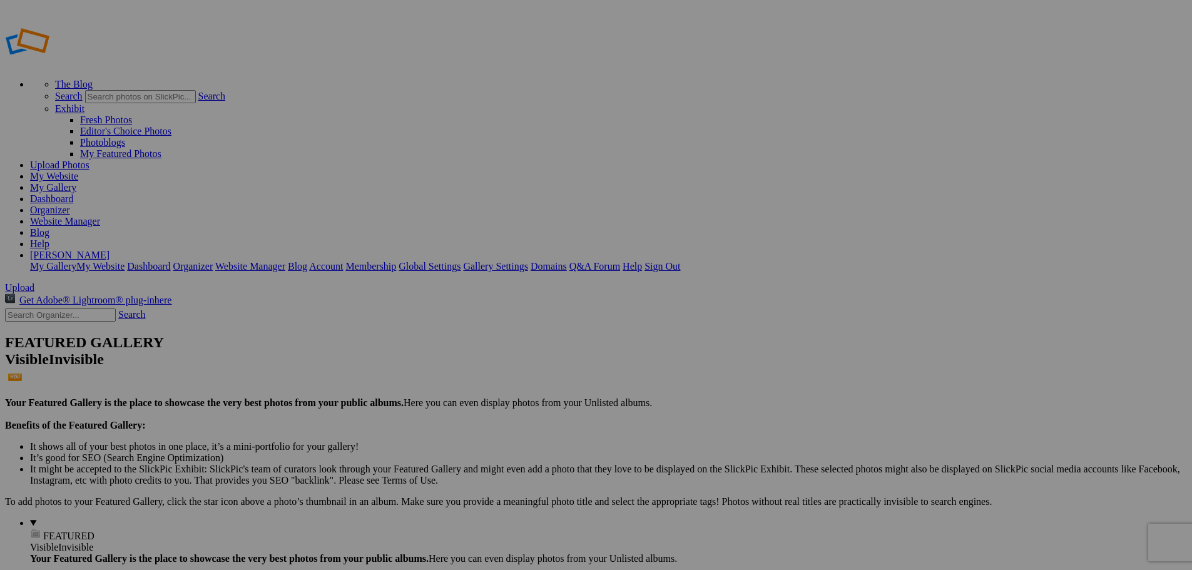
type input "Landscapes"
